Goal: Task Accomplishment & Management: Manage account settings

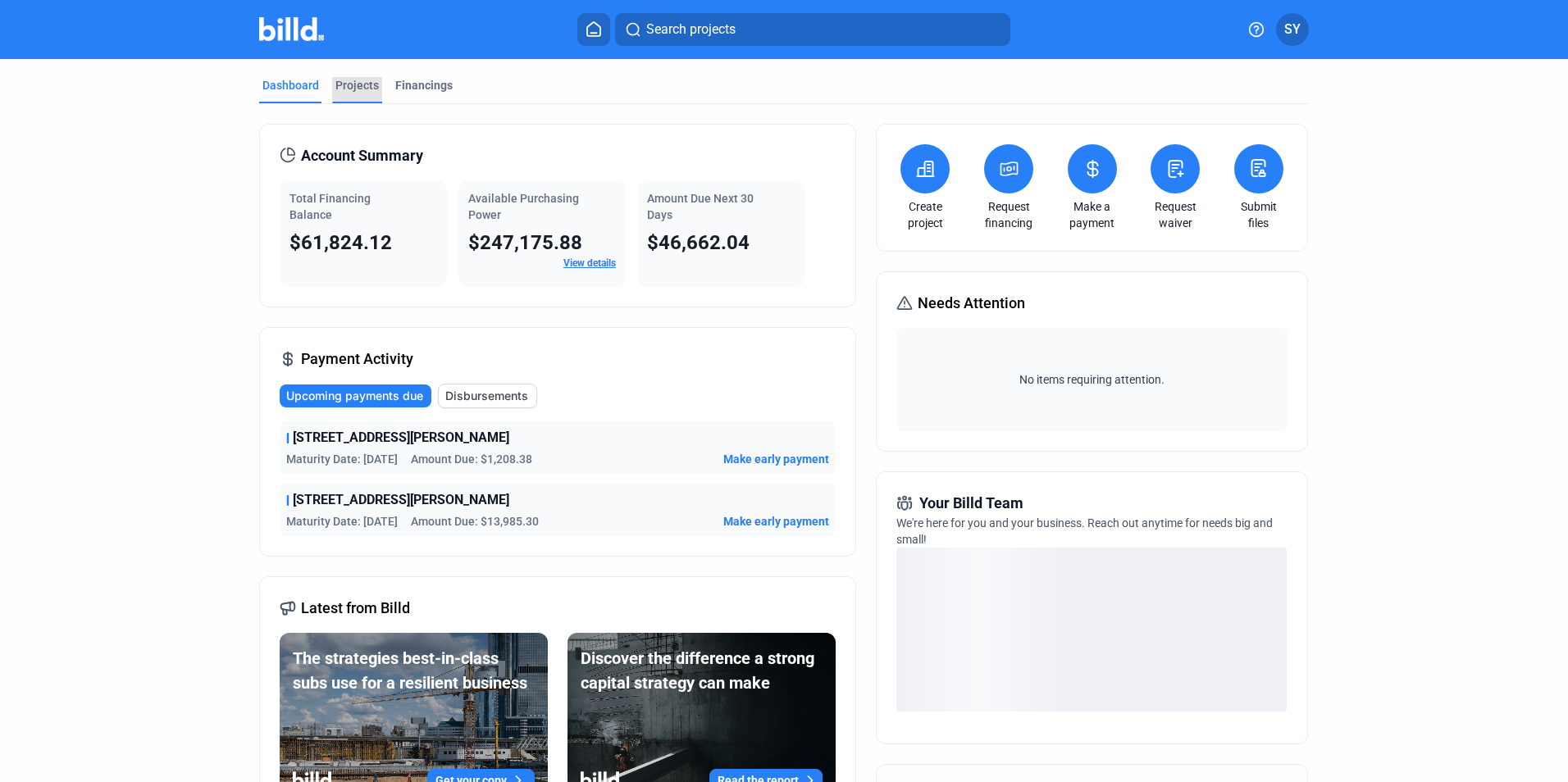
click at [350, 84] on div "Projects" at bounding box center [357, 85] width 43 height 16
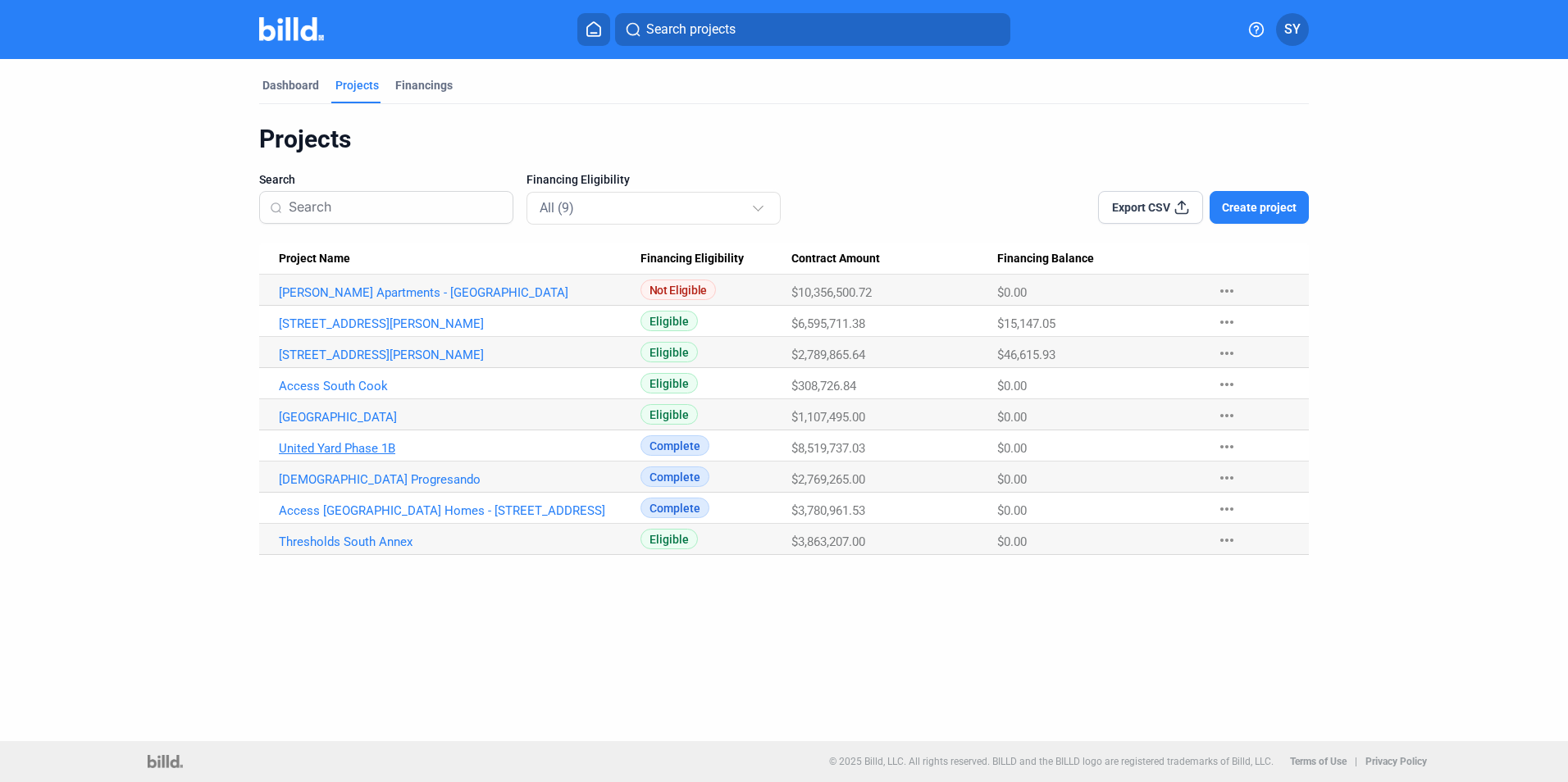
click at [331, 451] on link "United Yard Phase 1B" at bounding box center [460, 448] width 362 height 14
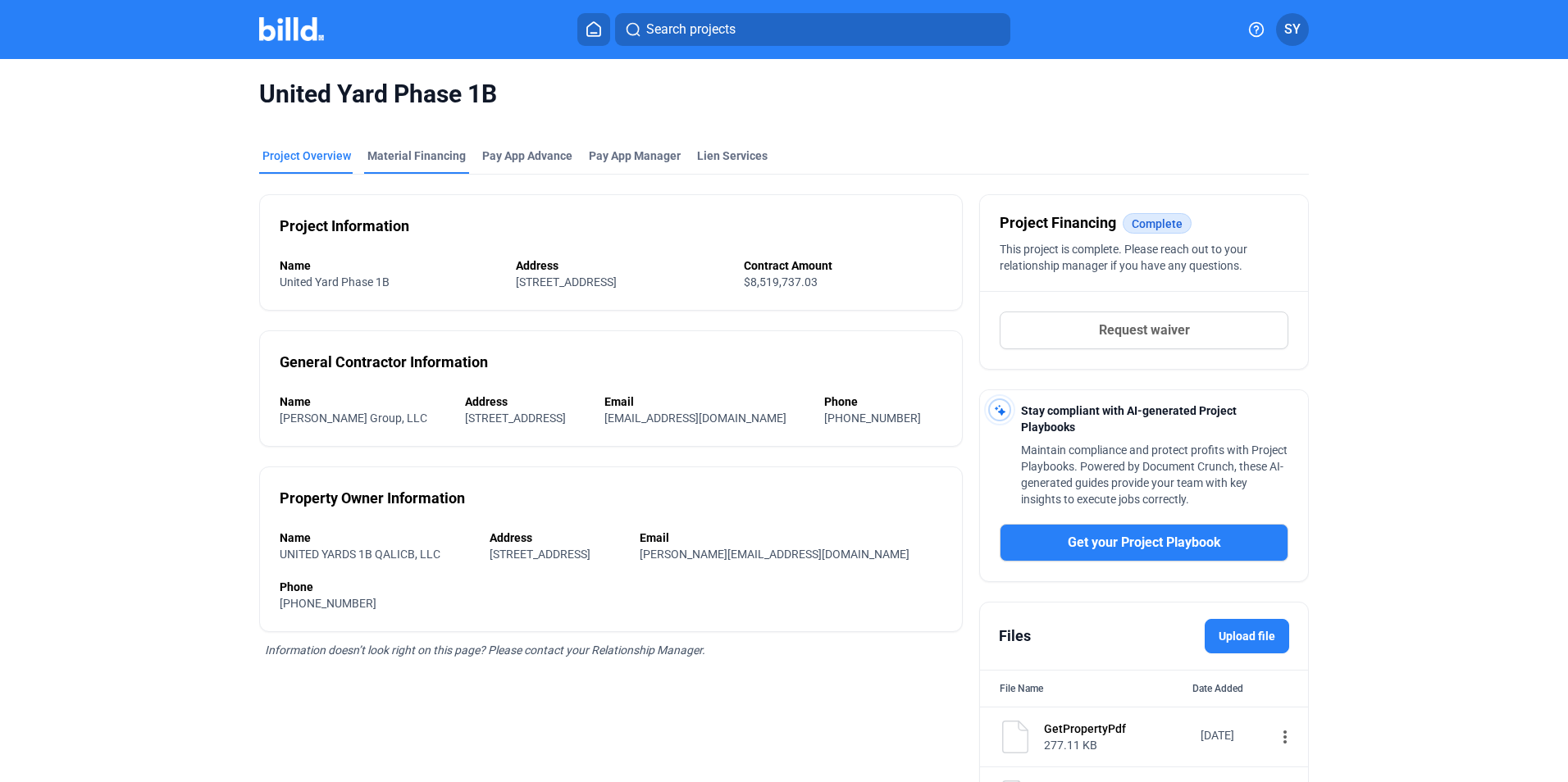
click at [400, 151] on div "Material Financing" at bounding box center [416, 156] width 98 height 16
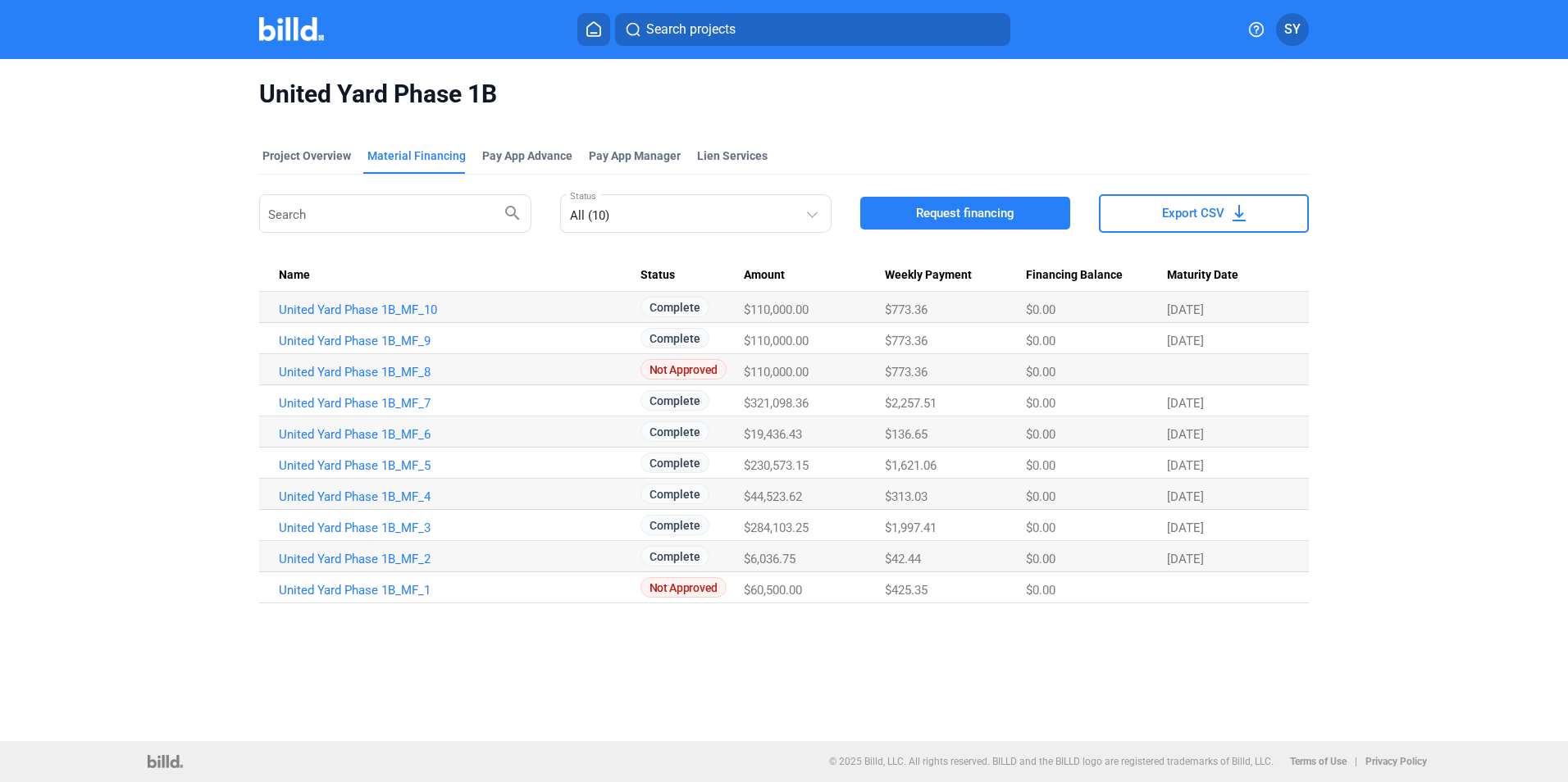
click at [369, 555] on link "United Yard Phase 1B_MF_2" at bounding box center [460, 559] width 362 height 14
click at [389, 431] on link "United Yard Phase 1B_MF_6" at bounding box center [460, 434] width 362 height 14
click at [365, 493] on link "United Yard Phase 1B_MF_4" at bounding box center [460, 496] width 362 height 14
click at [1295, 30] on span "SY" at bounding box center [1292, 29] width 16 height 19
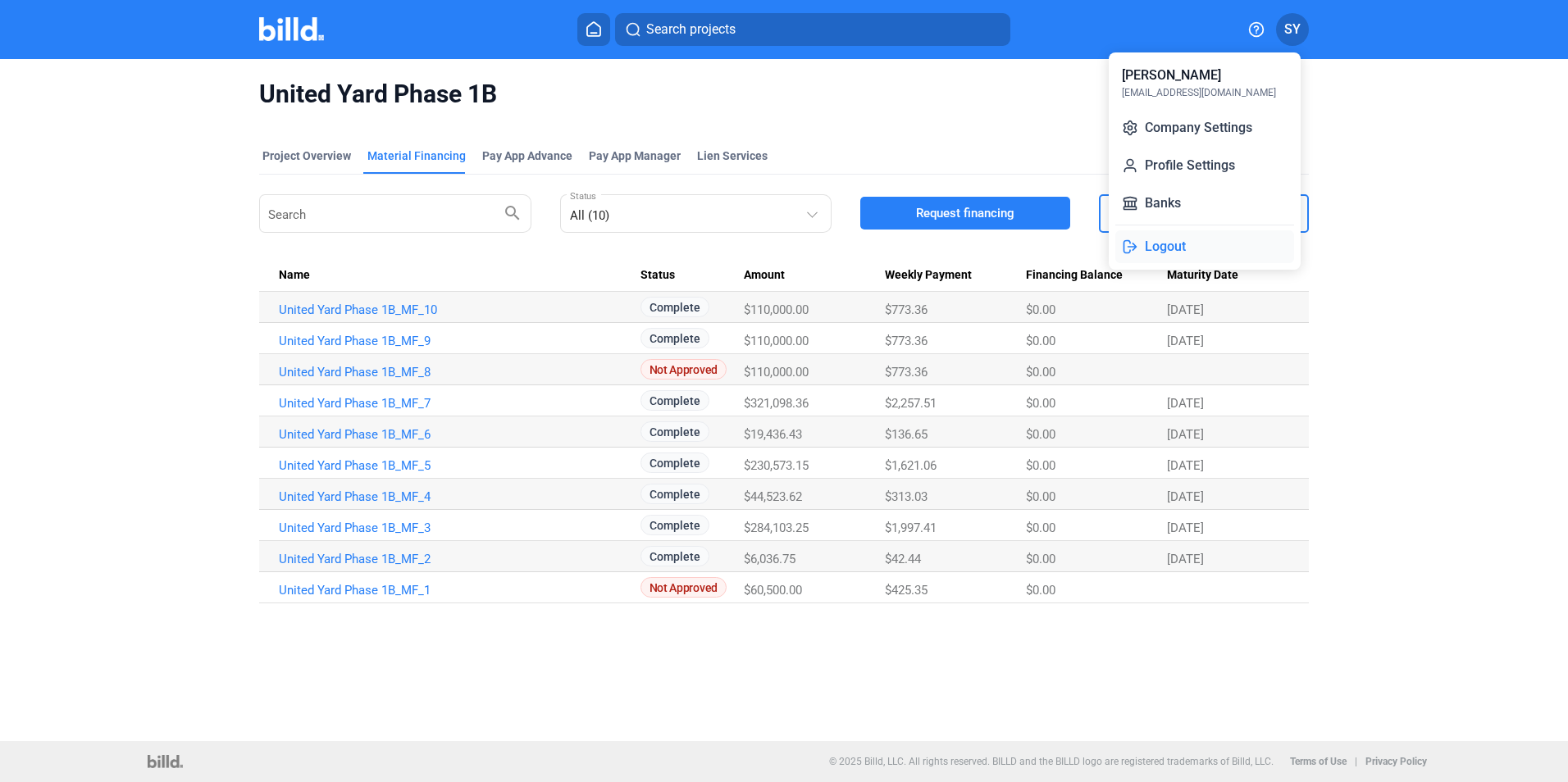
click at [1159, 250] on button "Logout" at bounding box center [1204, 246] width 178 height 33
